Goal: Transaction & Acquisition: Purchase product/service

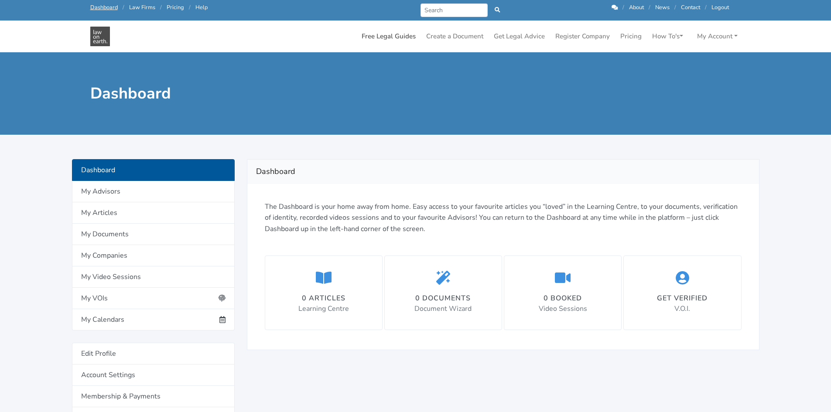
click at [380, 37] on link "Free Legal Guides" at bounding box center [388, 36] width 61 height 17
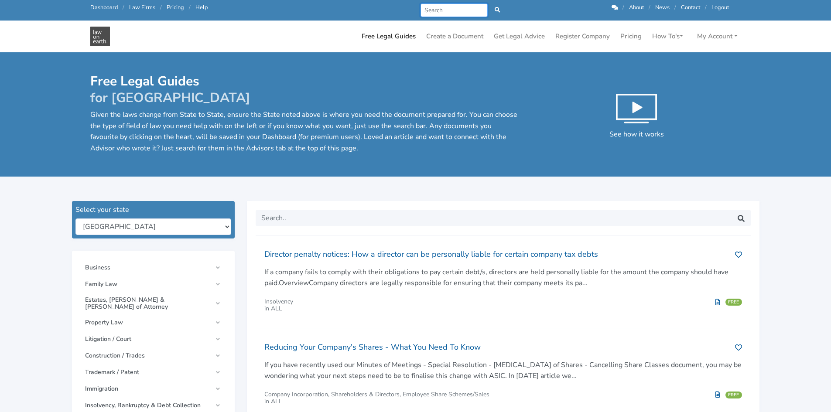
click at [425, 8] on input "Search" at bounding box center [455, 10] width 68 height 14
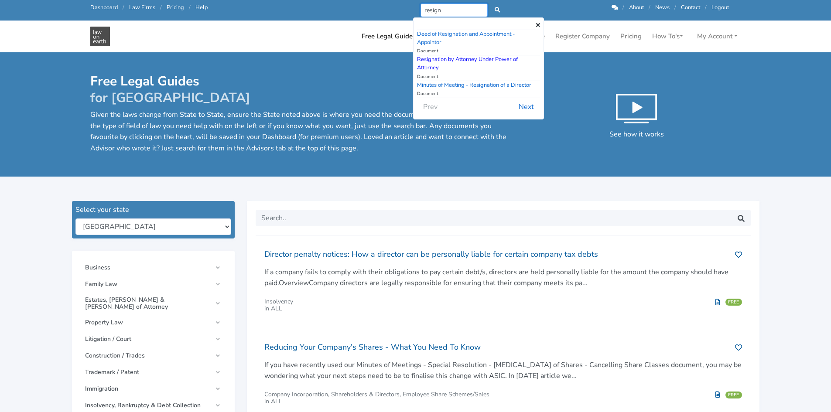
type input "resign"
click at [450, 58] on link "Resignation by Attorney Under Power of Attorney" at bounding box center [467, 63] width 101 height 16
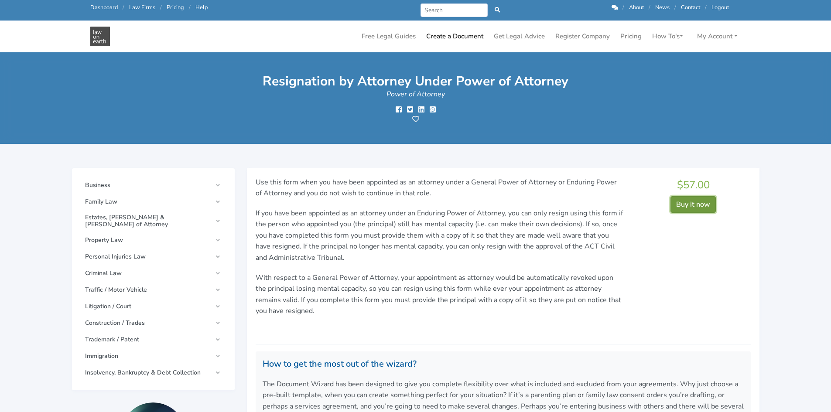
click at [701, 203] on button "Buy it now" at bounding box center [693, 204] width 45 height 17
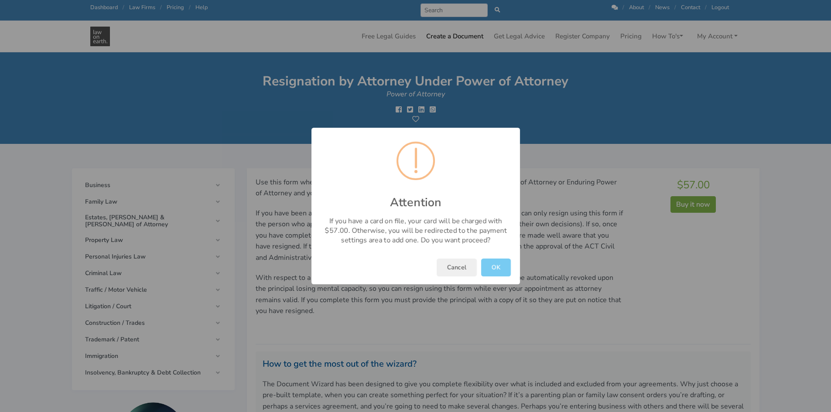
click at [499, 269] on button "OK" at bounding box center [496, 268] width 30 height 18
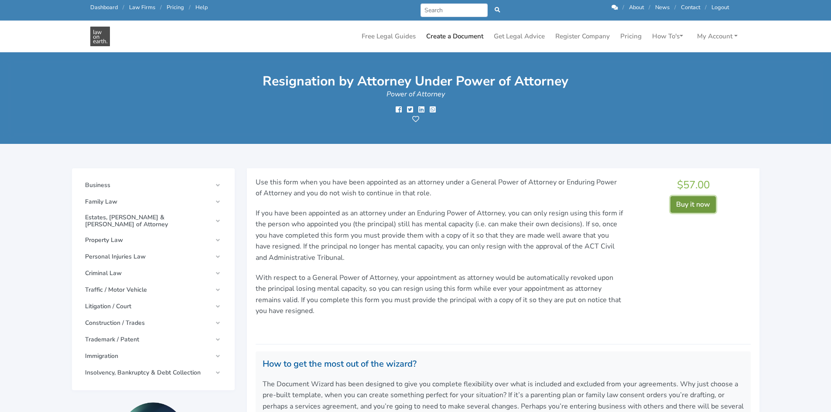
click at [693, 205] on button "Buy it now" at bounding box center [693, 204] width 45 height 17
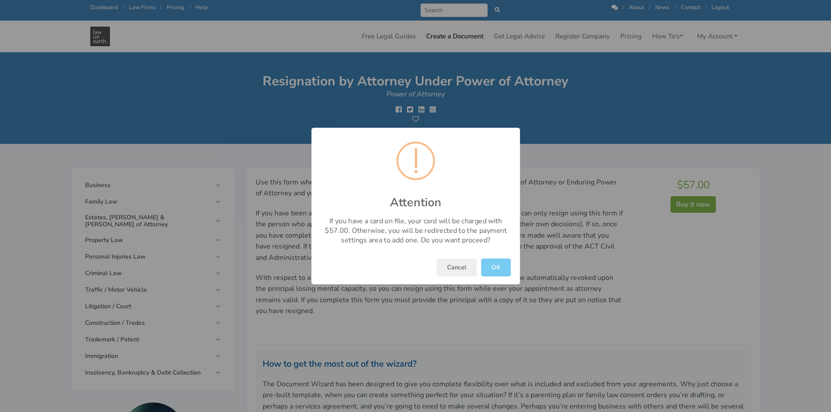
click at [494, 267] on button "OK" at bounding box center [496, 268] width 30 height 18
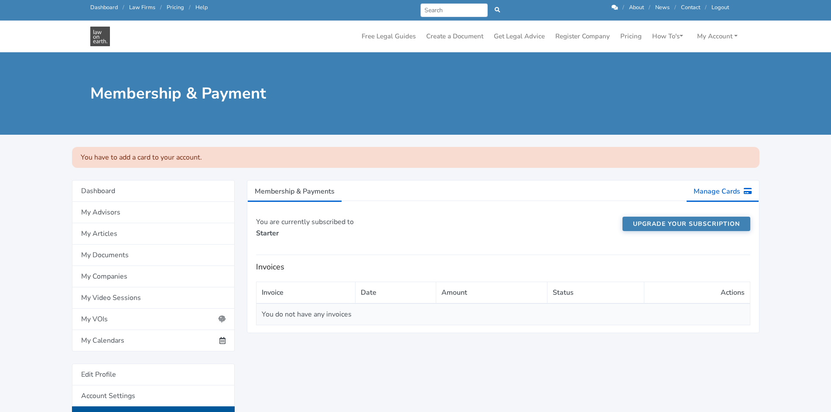
click at [721, 190] on link "Manage Cards" at bounding box center [723, 192] width 73 height 22
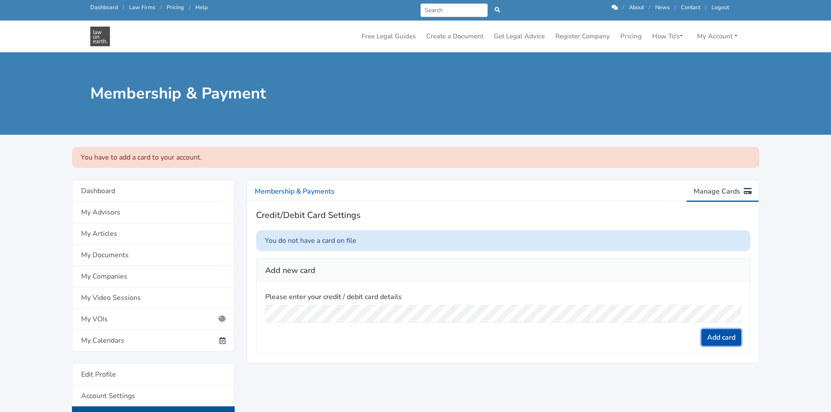
click at [725, 338] on button "Add card" at bounding box center [722, 338] width 40 height 17
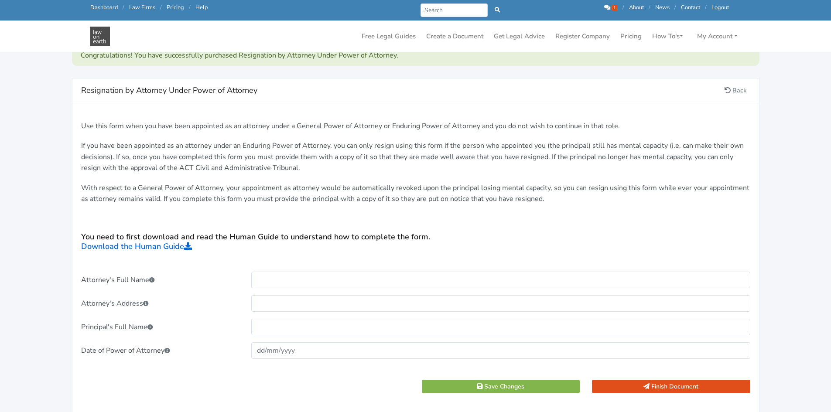
scroll to position [175, 0]
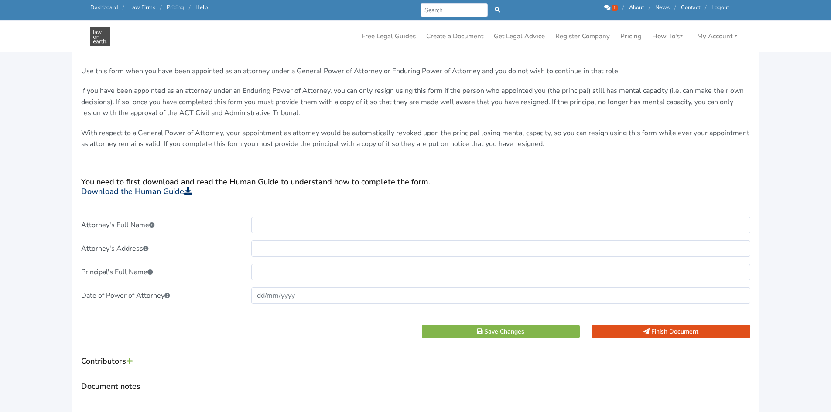
click at [144, 193] on link "Download the Human Guide" at bounding box center [136, 191] width 111 height 10
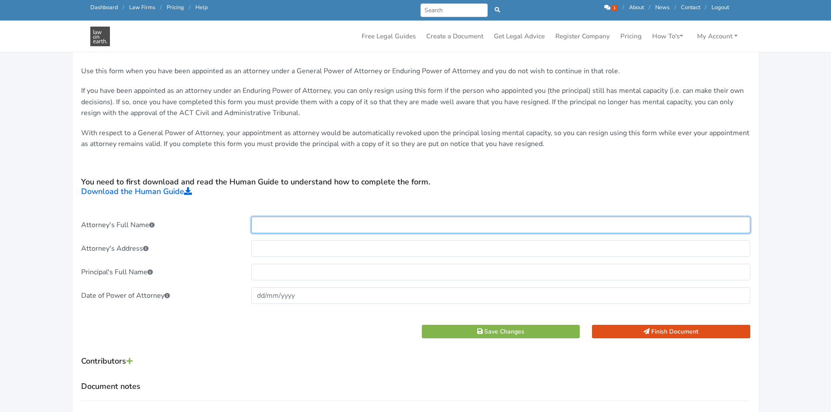
click at [297, 226] on input "text" at bounding box center [500, 225] width 499 height 17
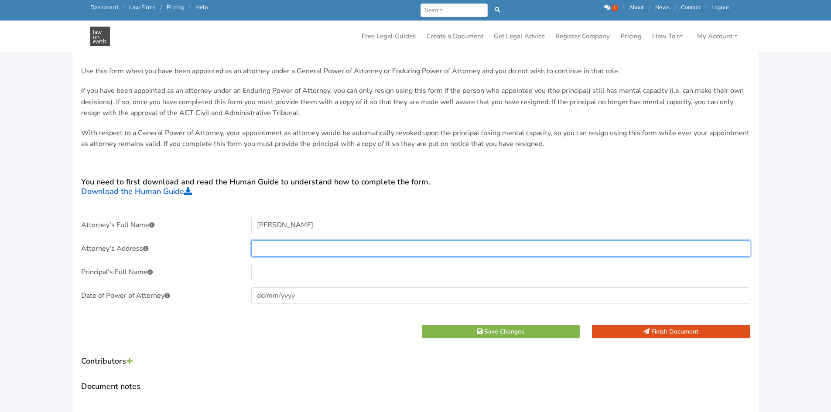
click at [300, 247] on input "text" at bounding box center [500, 248] width 499 height 17
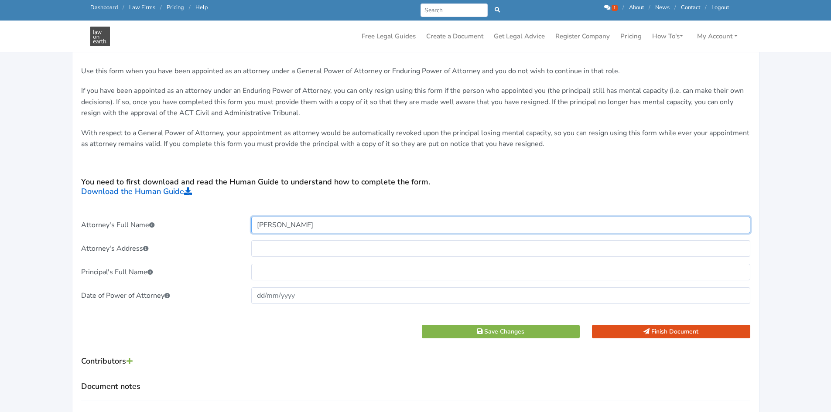
click at [275, 222] on input "[PERSON_NAME]" at bounding box center [500, 225] width 499 height 17
type input "[PERSON_NAME]"
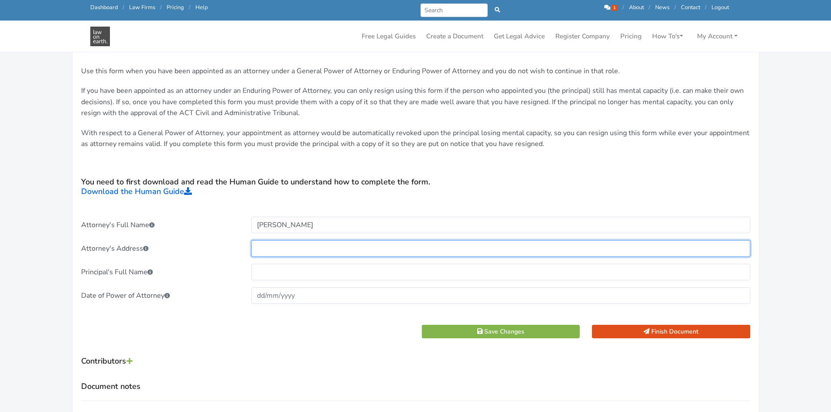
click at [282, 248] on input "text" at bounding box center [500, 248] width 499 height 17
type input "[STREET_ADDRESS]"
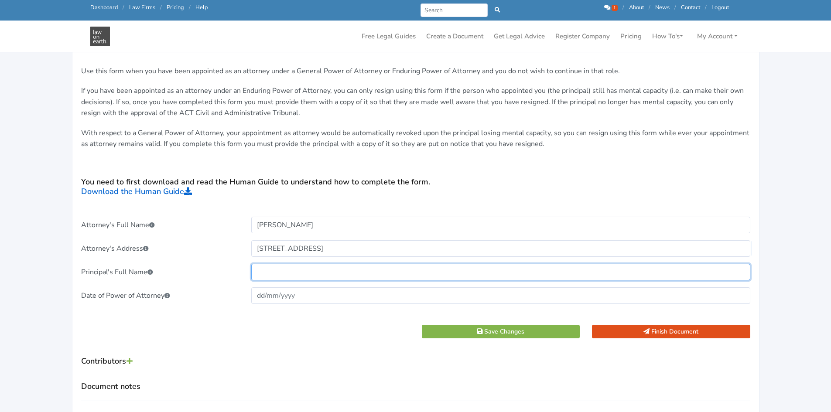
click at [288, 271] on input "text" at bounding box center [500, 272] width 499 height 17
type input "[PERSON_NAME]"
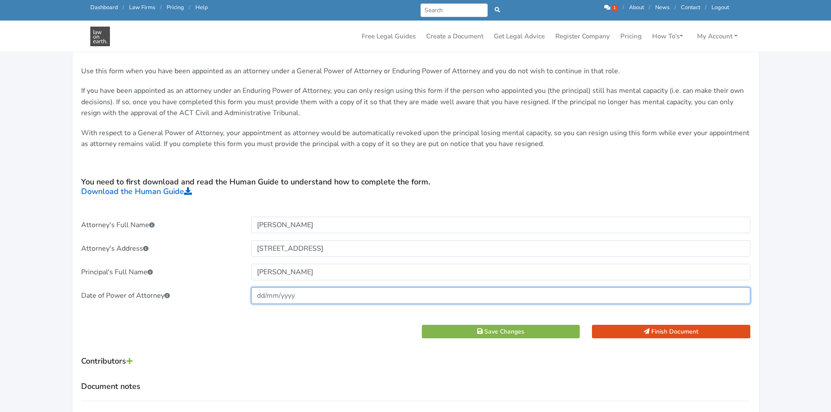
click at [256, 294] on input "text" at bounding box center [500, 296] width 499 height 17
click at [309, 294] on input "text" at bounding box center [500, 296] width 499 height 17
